Goal: Transaction & Acquisition: Purchase product/service

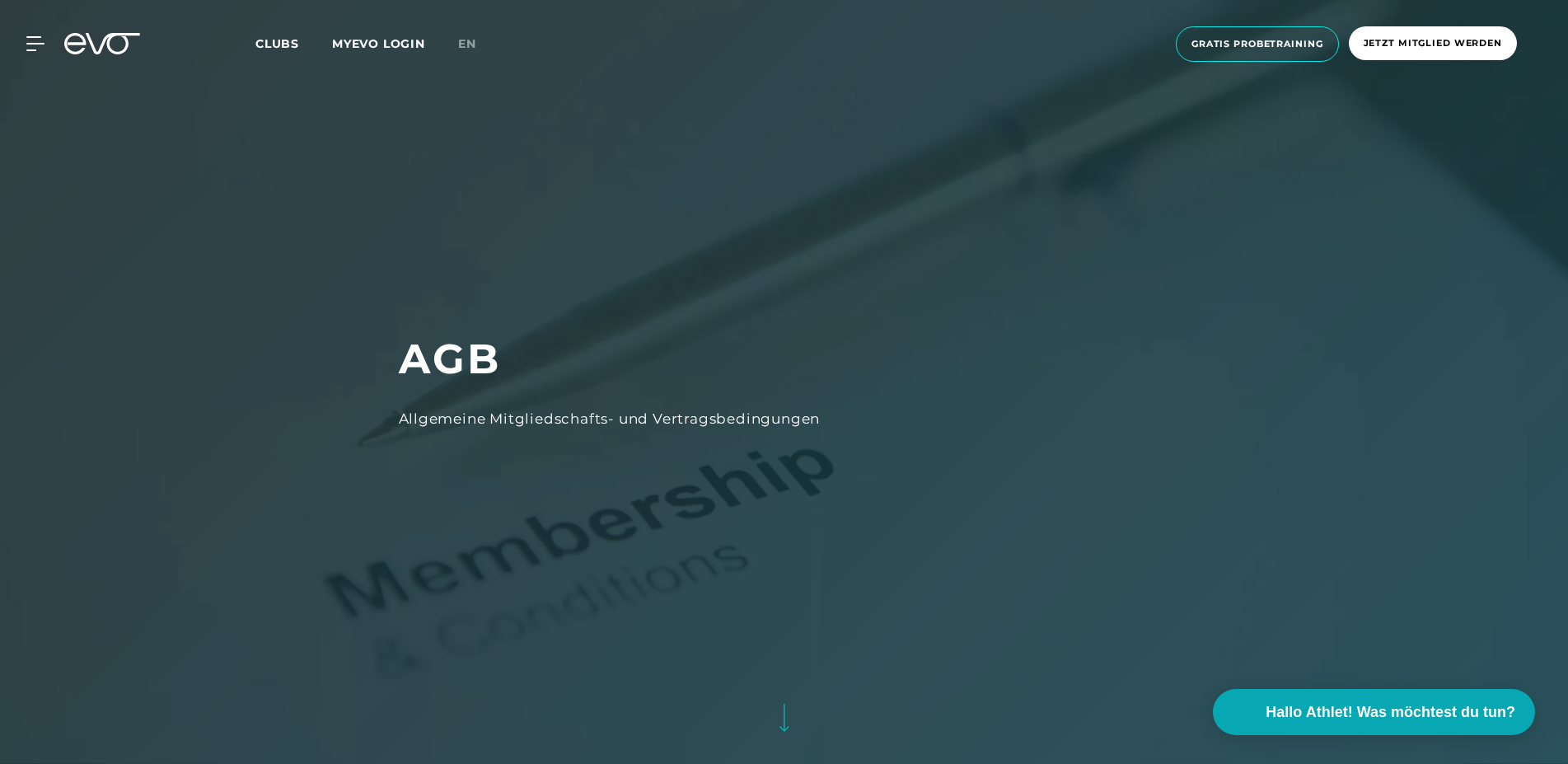
click at [410, 44] on link "MYEVO LOGIN" at bounding box center [378, 43] width 93 height 15
click at [1354, 708] on span "Hallo Athlet! Was möchtest du tun?" at bounding box center [1392, 712] width 262 height 23
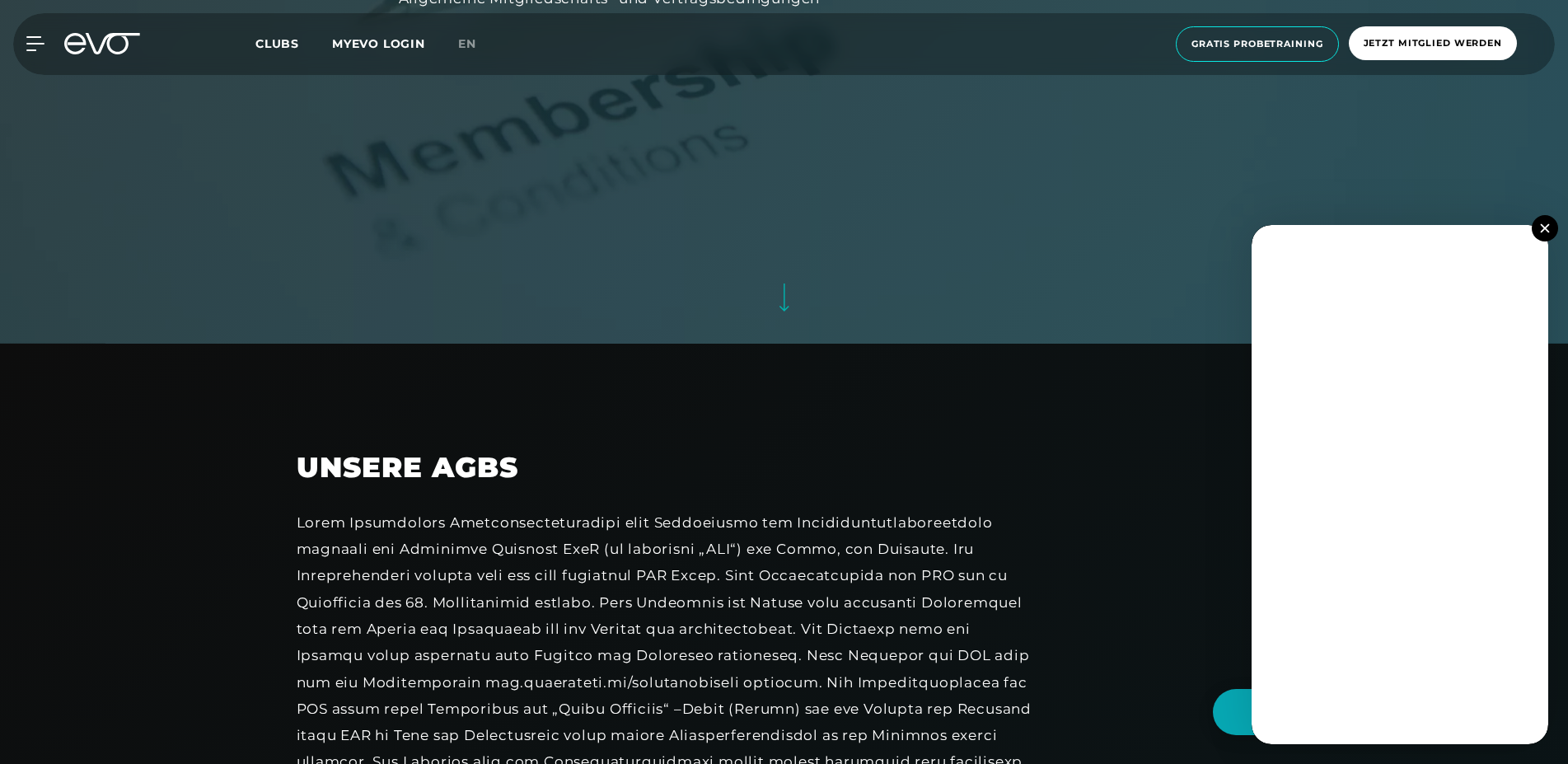
scroll to position [505, 0]
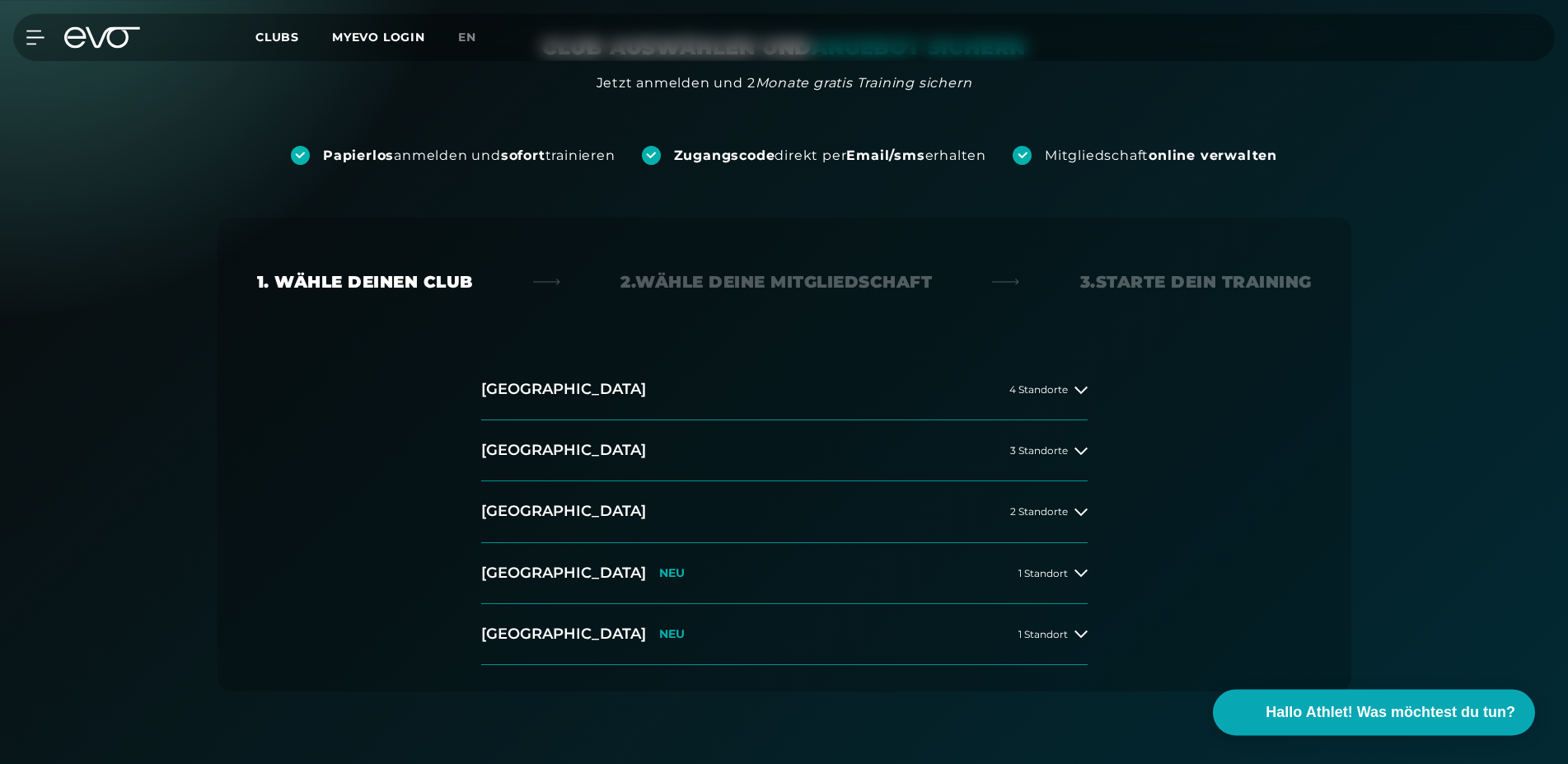
scroll to position [168, 0]
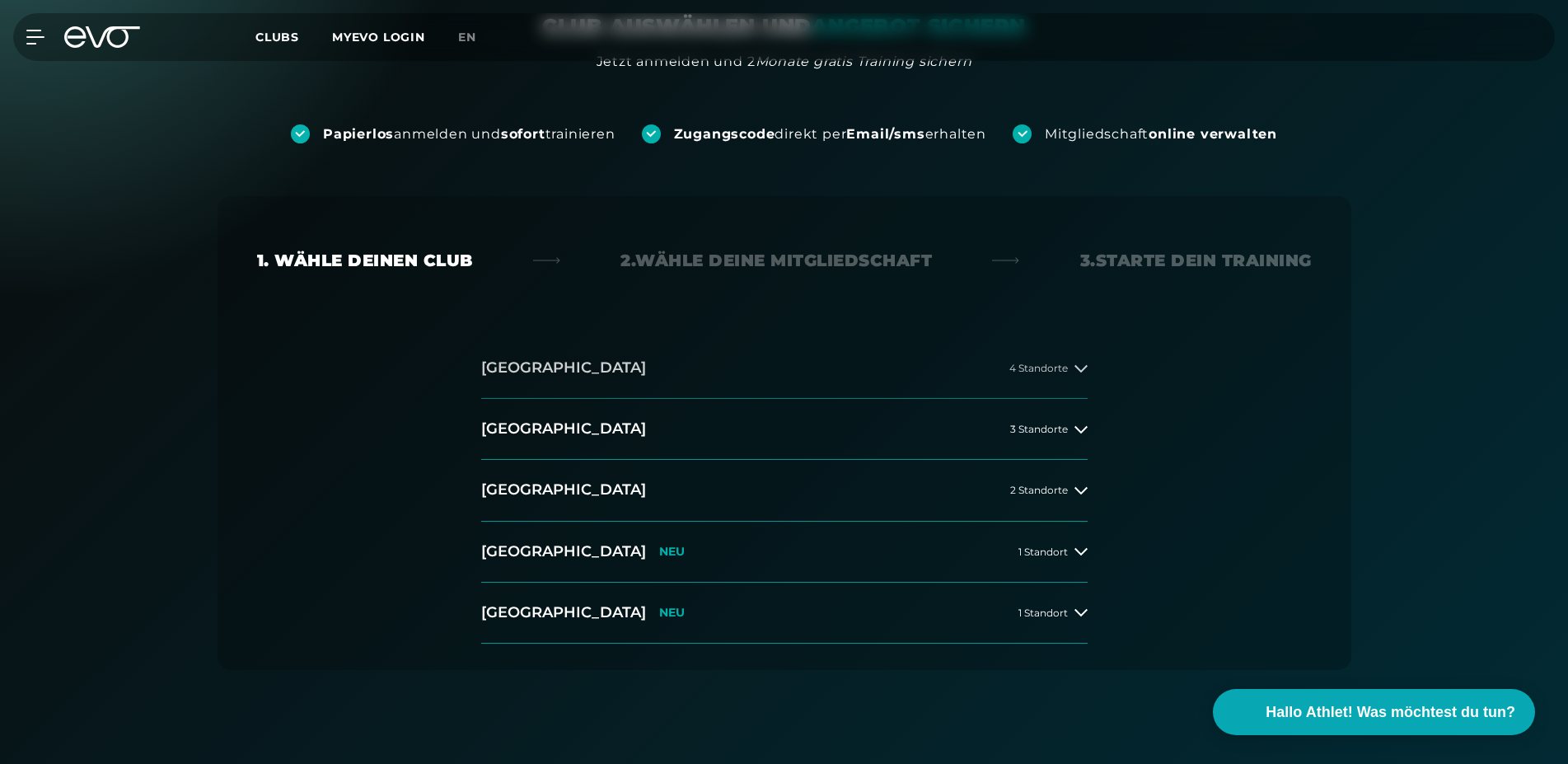
click at [1076, 374] on icon at bounding box center [1080, 368] width 13 height 13
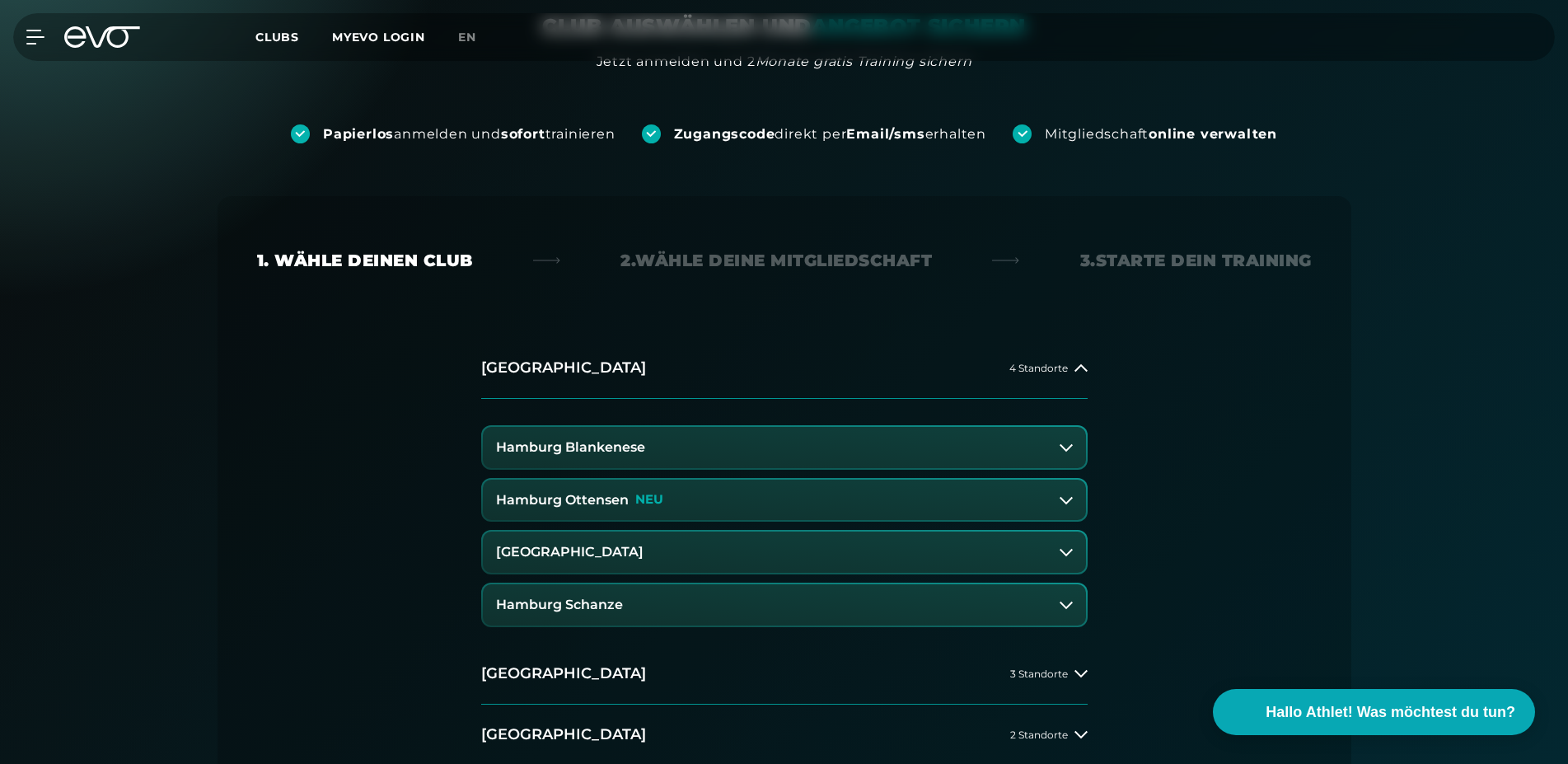
click at [955, 443] on button "Hamburg Blankenese" at bounding box center [784, 447] width 604 height 41
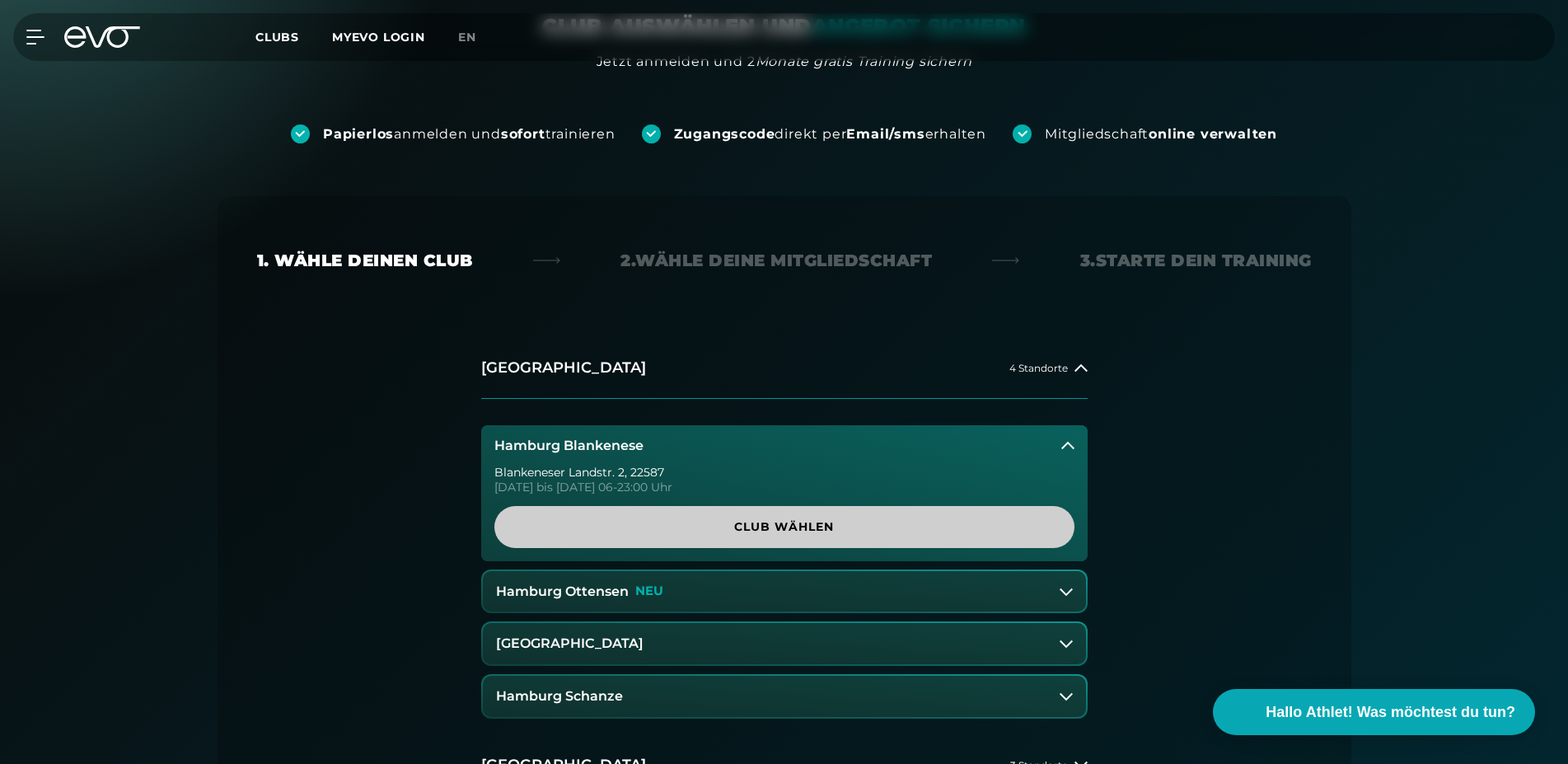
click at [933, 530] on span "Club wählen" at bounding box center [784, 527] width 501 height 17
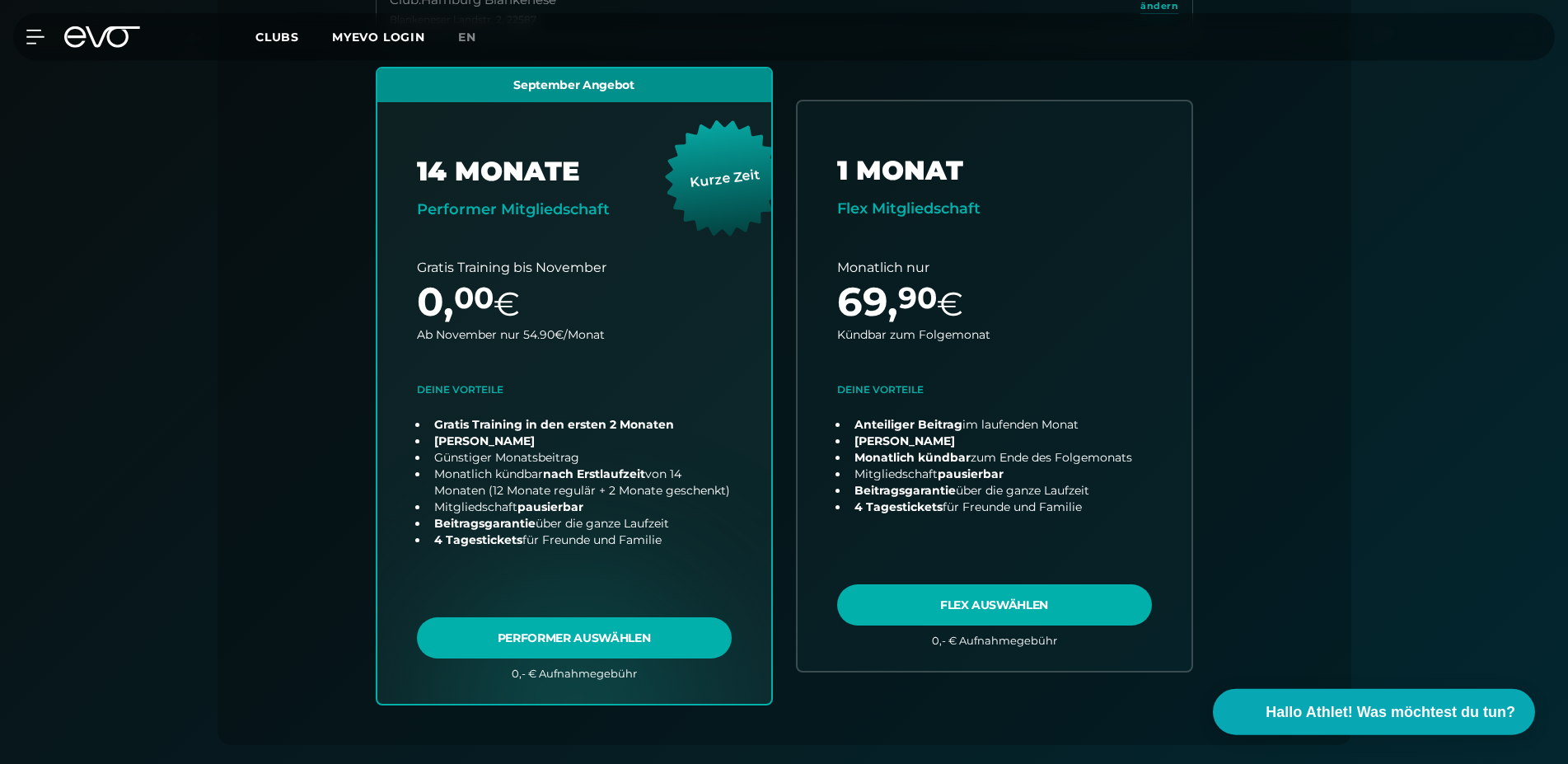
scroll to position [533, 0]
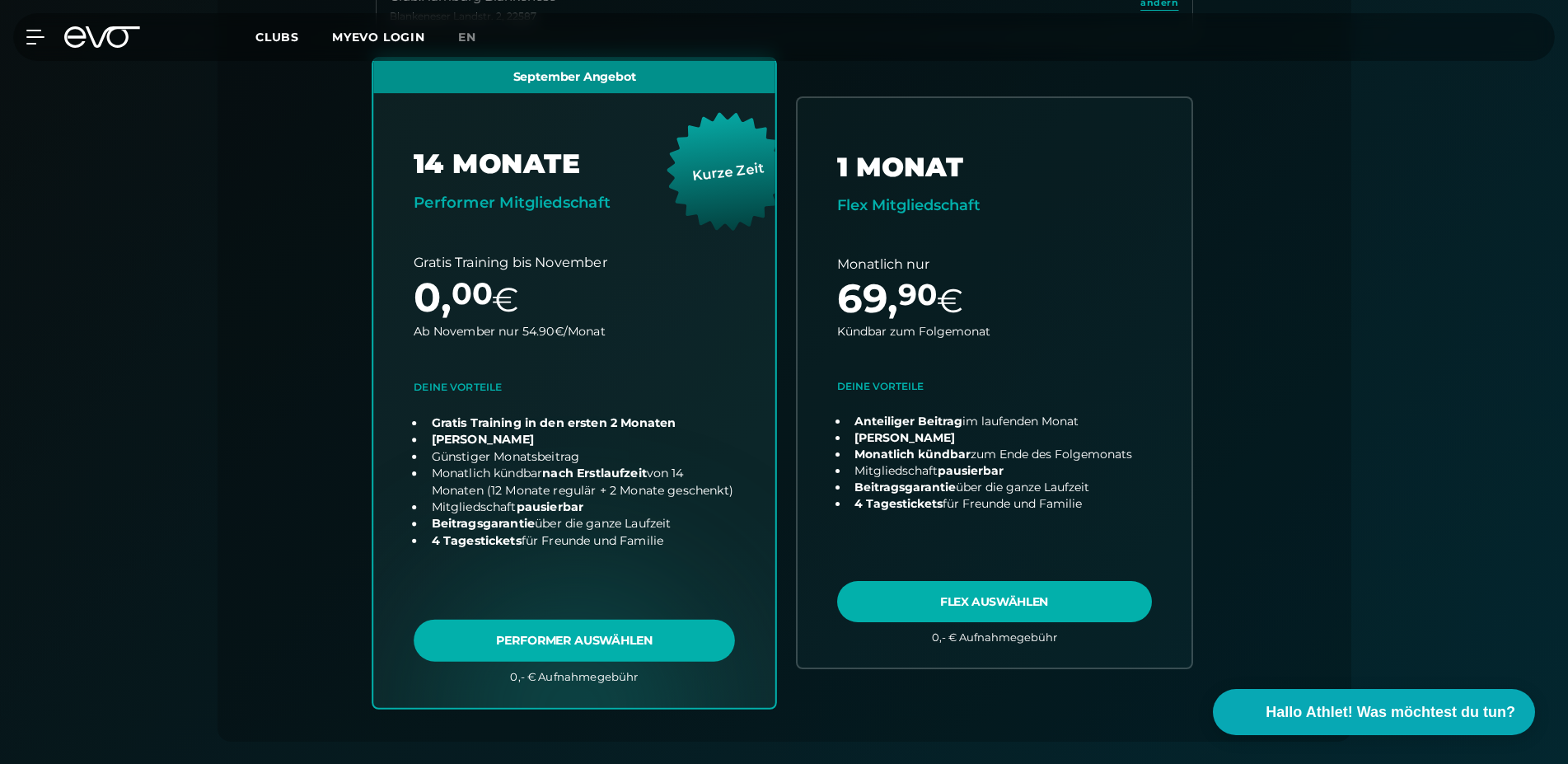
click at [629, 641] on link "choose plan" at bounding box center [575, 383] width 402 height 649
click at [586, 677] on link "choose plan" at bounding box center [575, 383] width 402 height 649
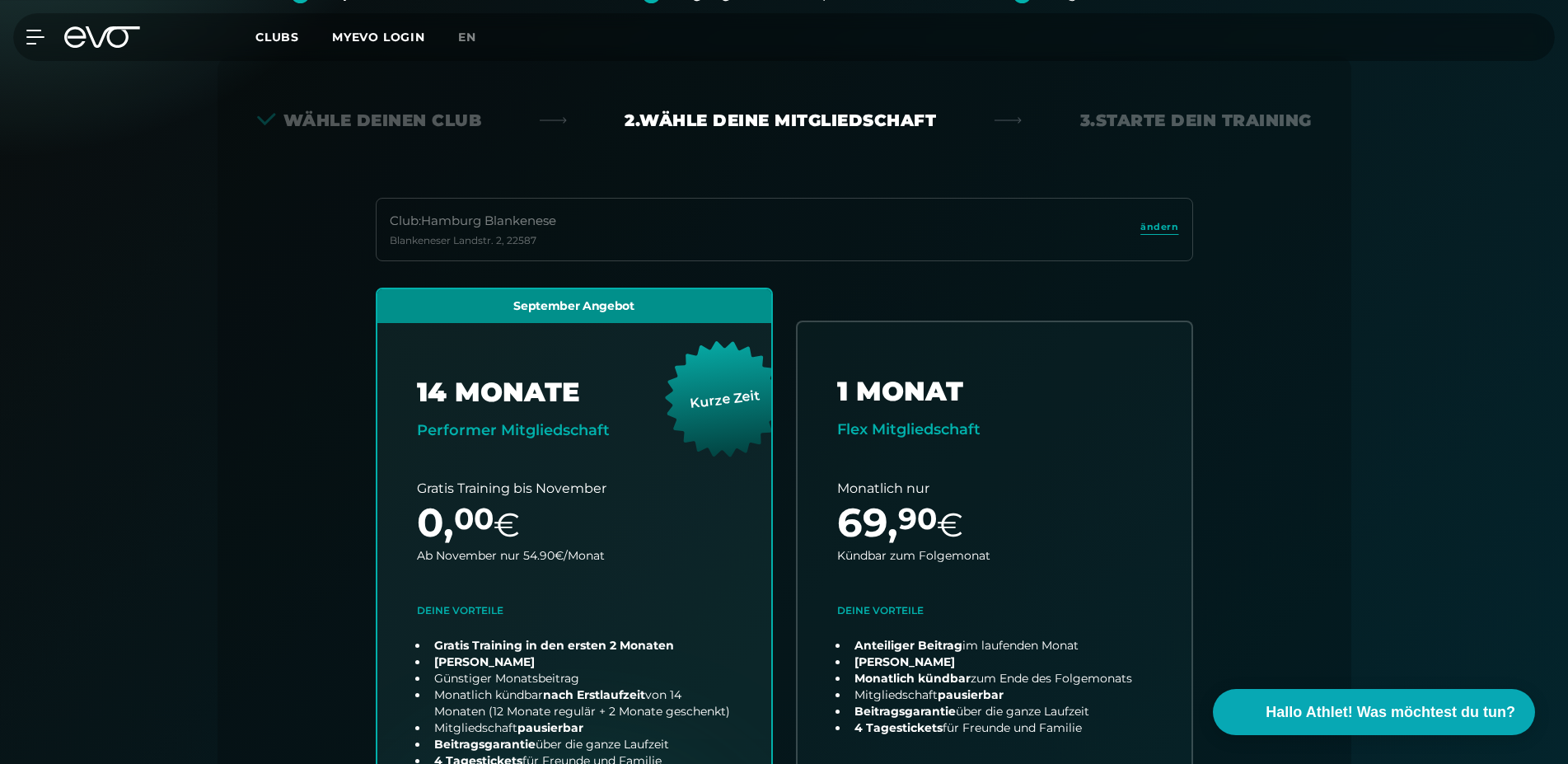
scroll to position [280, 0]
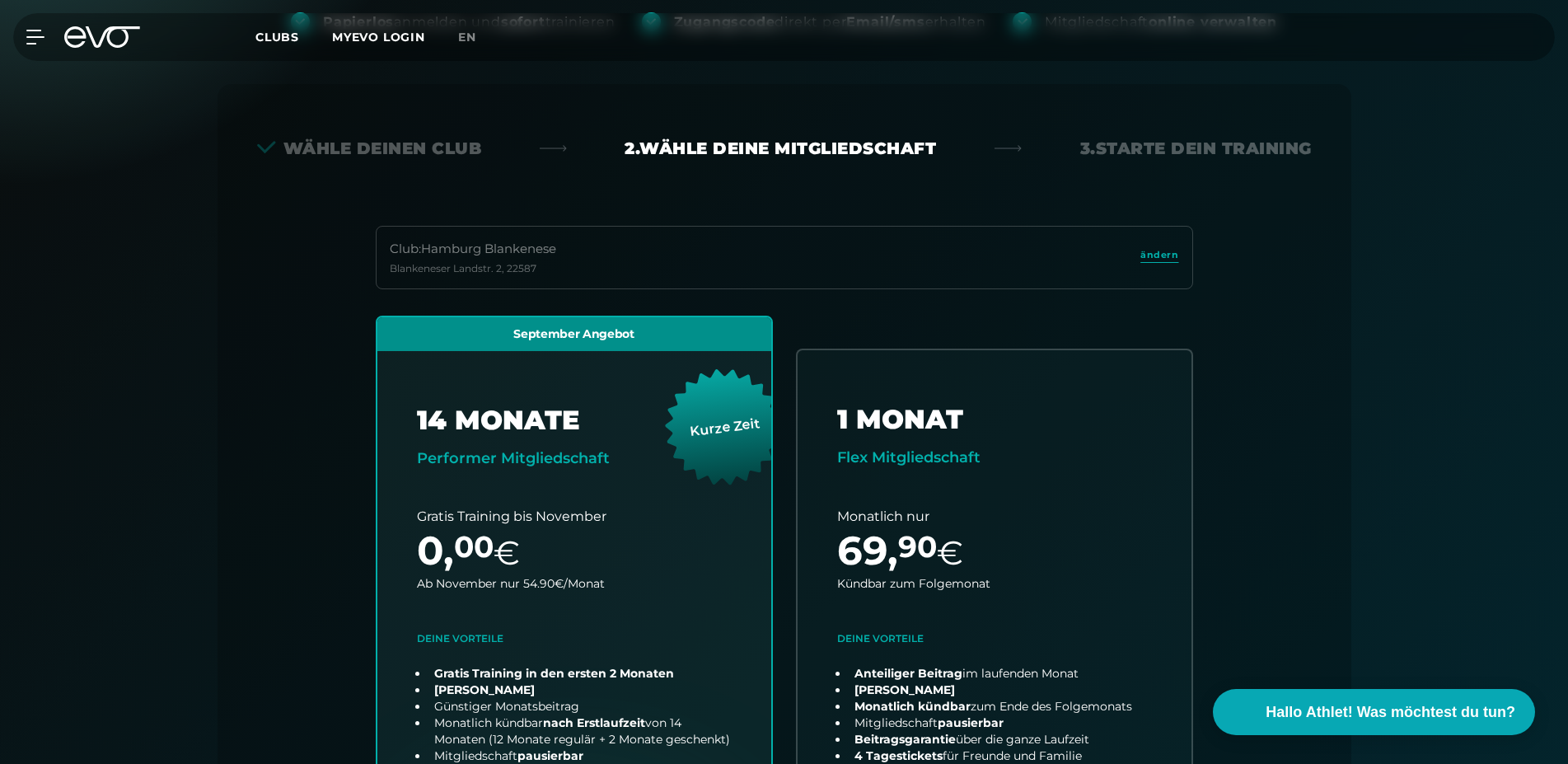
click at [385, 42] on link "MYEVO LOGIN" at bounding box center [378, 37] width 93 height 15
